Goal: Task Accomplishment & Management: Use online tool/utility

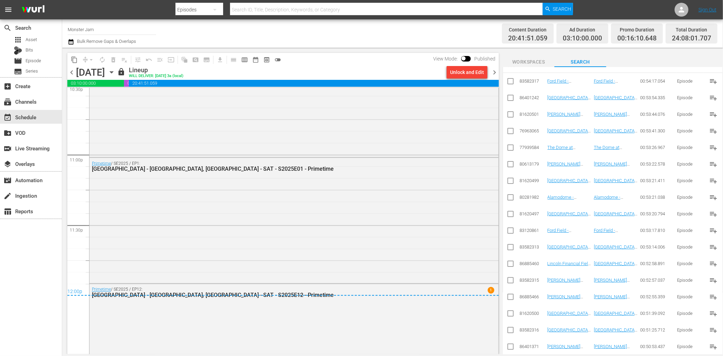
scroll to position [3173, 0]
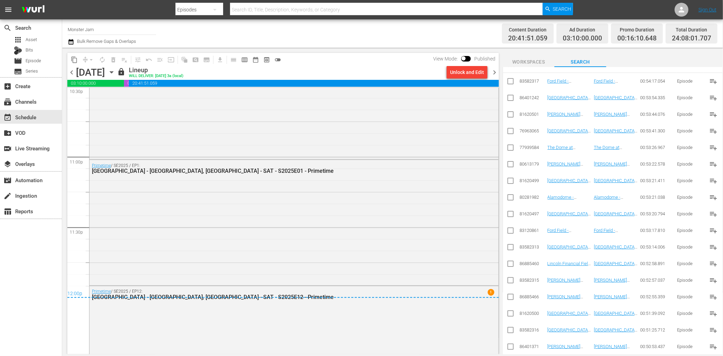
click at [494, 70] on span "chevron_right" at bounding box center [494, 72] width 9 height 9
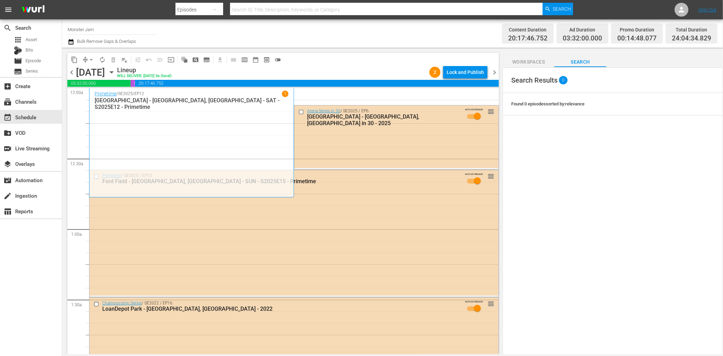
click at [73, 42] on icon "button" at bounding box center [71, 42] width 7 height 8
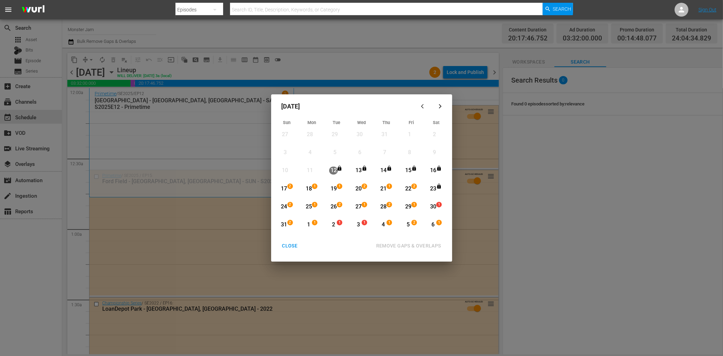
click at [433, 186] on div "23" at bounding box center [433, 189] width 9 height 8
click at [284, 209] on div "24" at bounding box center [284, 207] width 9 height 8
click at [433, 188] on div "23" at bounding box center [433, 189] width 9 height 8
click at [285, 206] on div "24" at bounding box center [284, 207] width 9 height 8
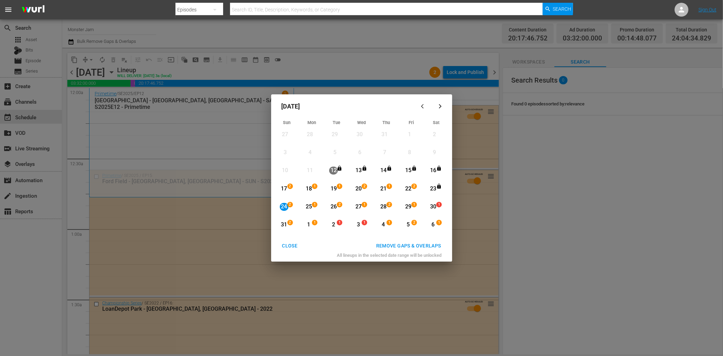
click at [333, 205] on div "26" at bounding box center [333, 207] width 9 height 8
click at [419, 249] on div "REMOVE GAPS & OVERLAPS" at bounding box center [409, 246] width 76 height 9
click at [341, 68] on div "[DATE] Sun Mon Tue Wed Thu Fri Sat 27 View Lineup 28 View Lineup 29 View Lineup…" at bounding box center [361, 178] width 723 height 356
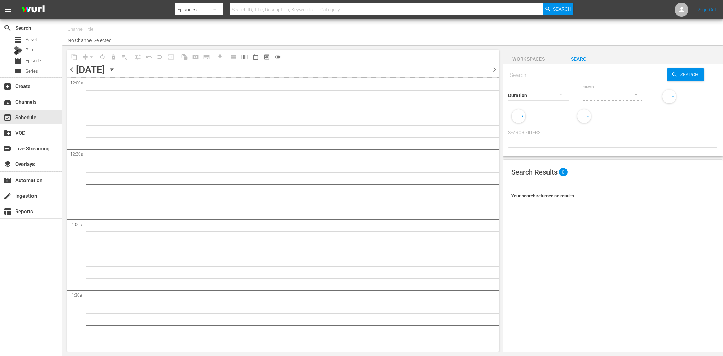
type input "Monster Jam (1693)"
